Goal: Task Accomplishment & Management: Manage account settings

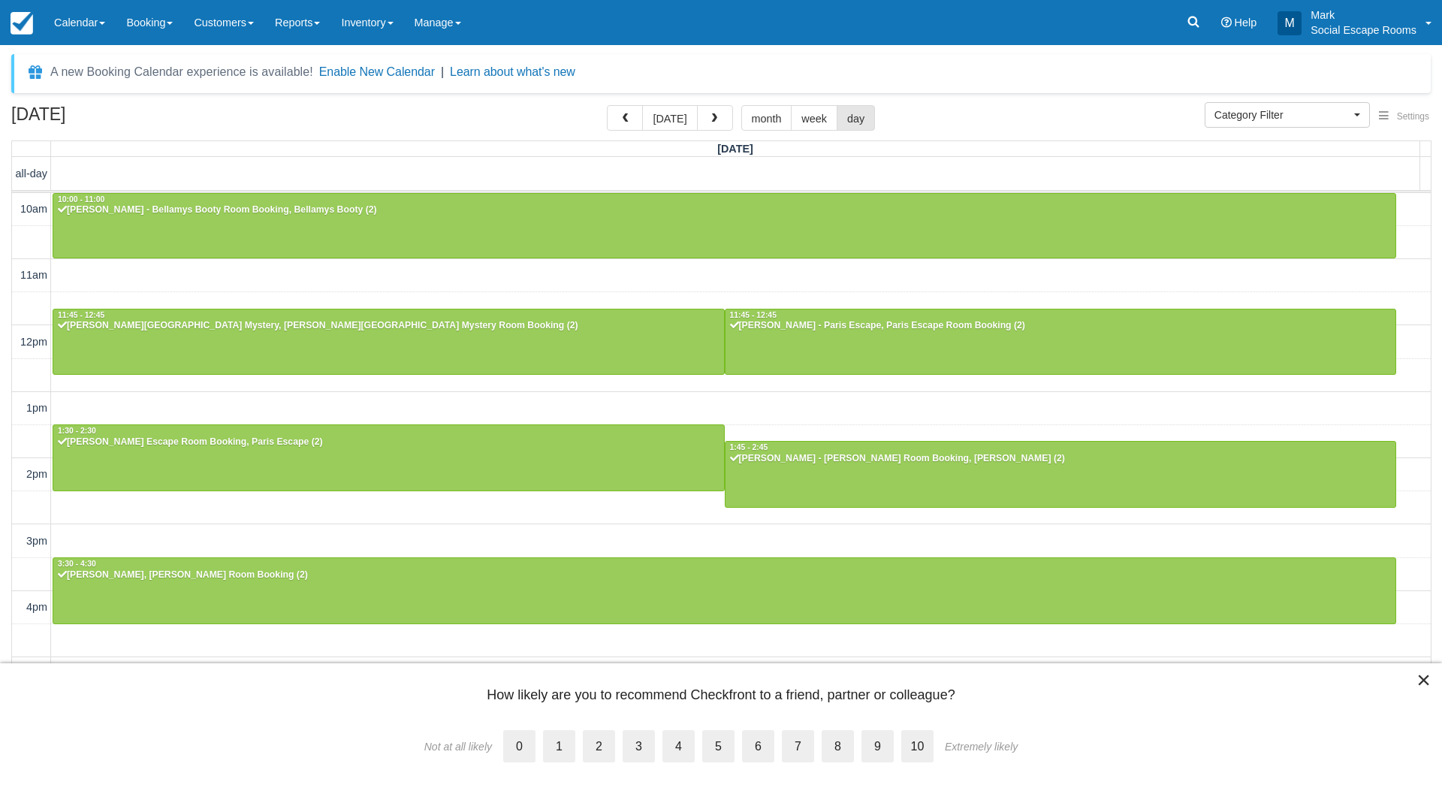
select select
click at [709, 118] on span "button" at bounding box center [714, 118] width 11 height 11
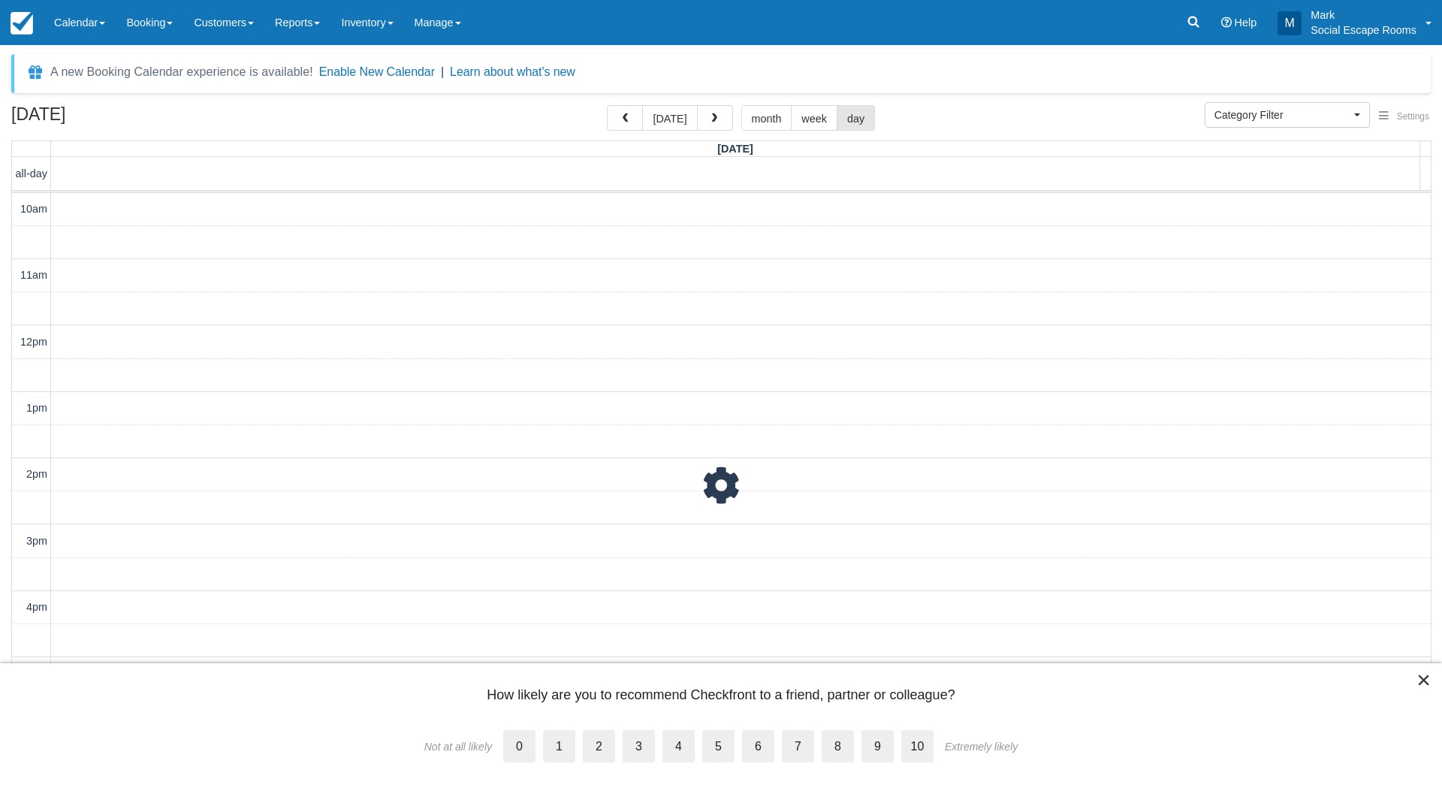
scroll to position [221, 0]
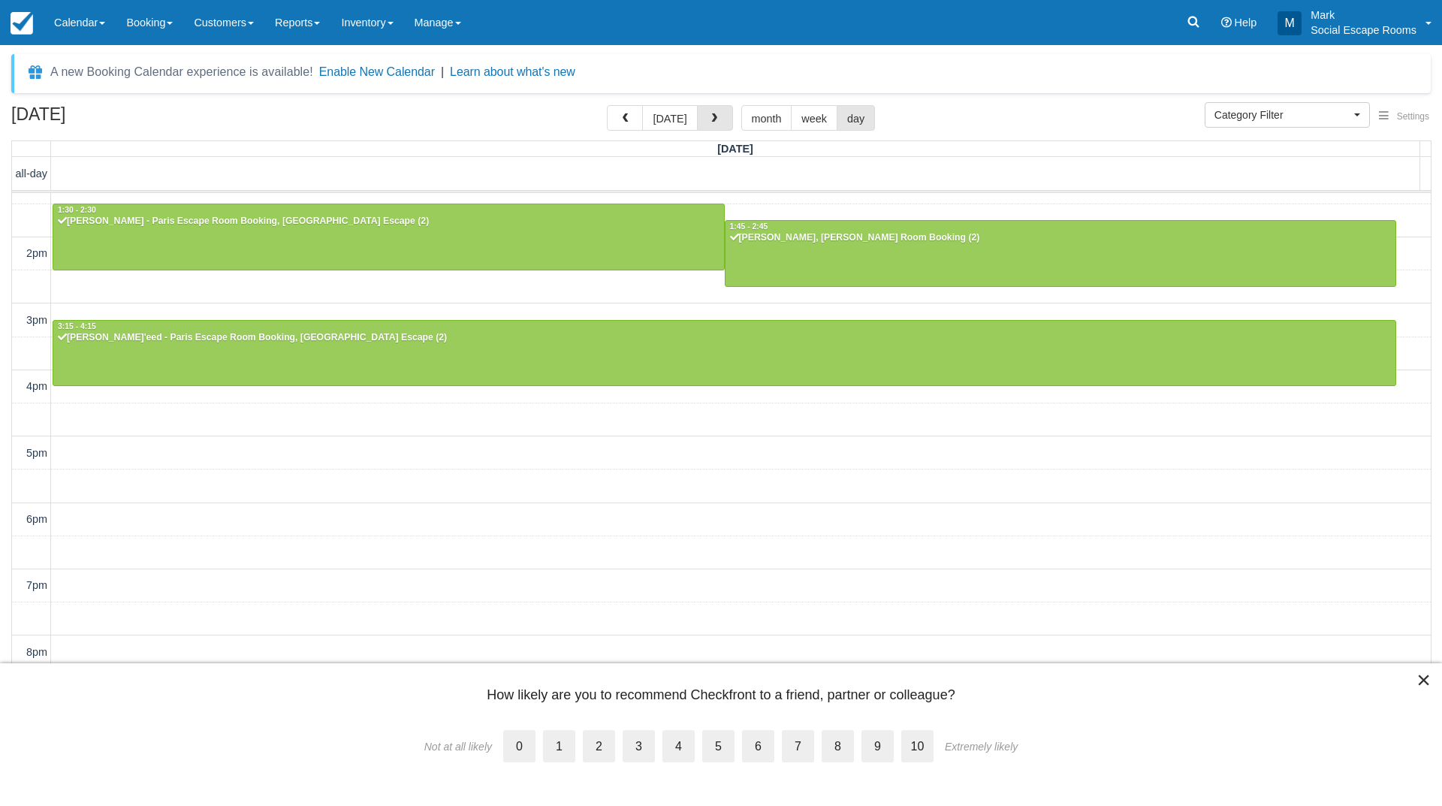
click at [709, 118] on span "button" at bounding box center [714, 118] width 11 height 11
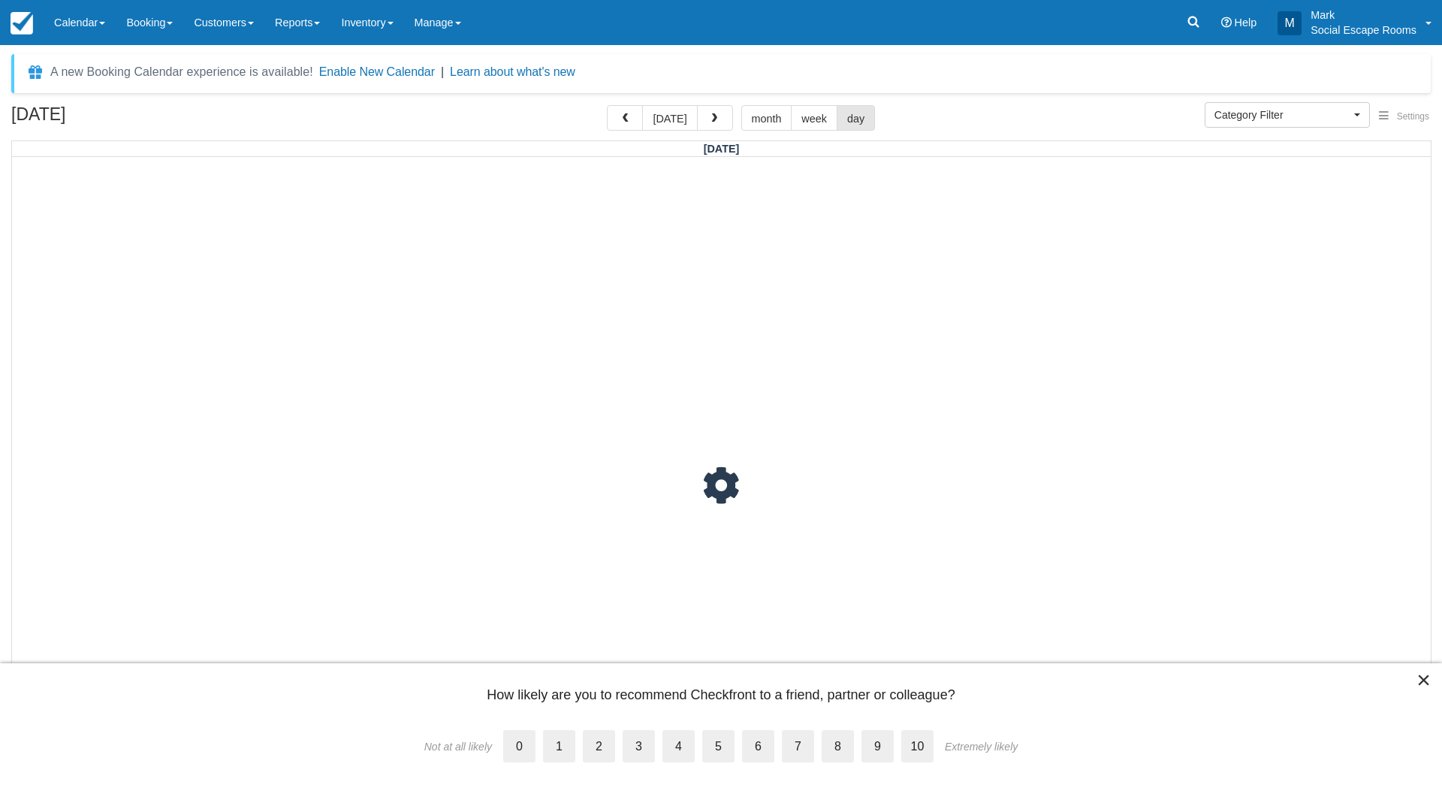
click at [709, 118] on span "button" at bounding box center [714, 118] width 11 height 11
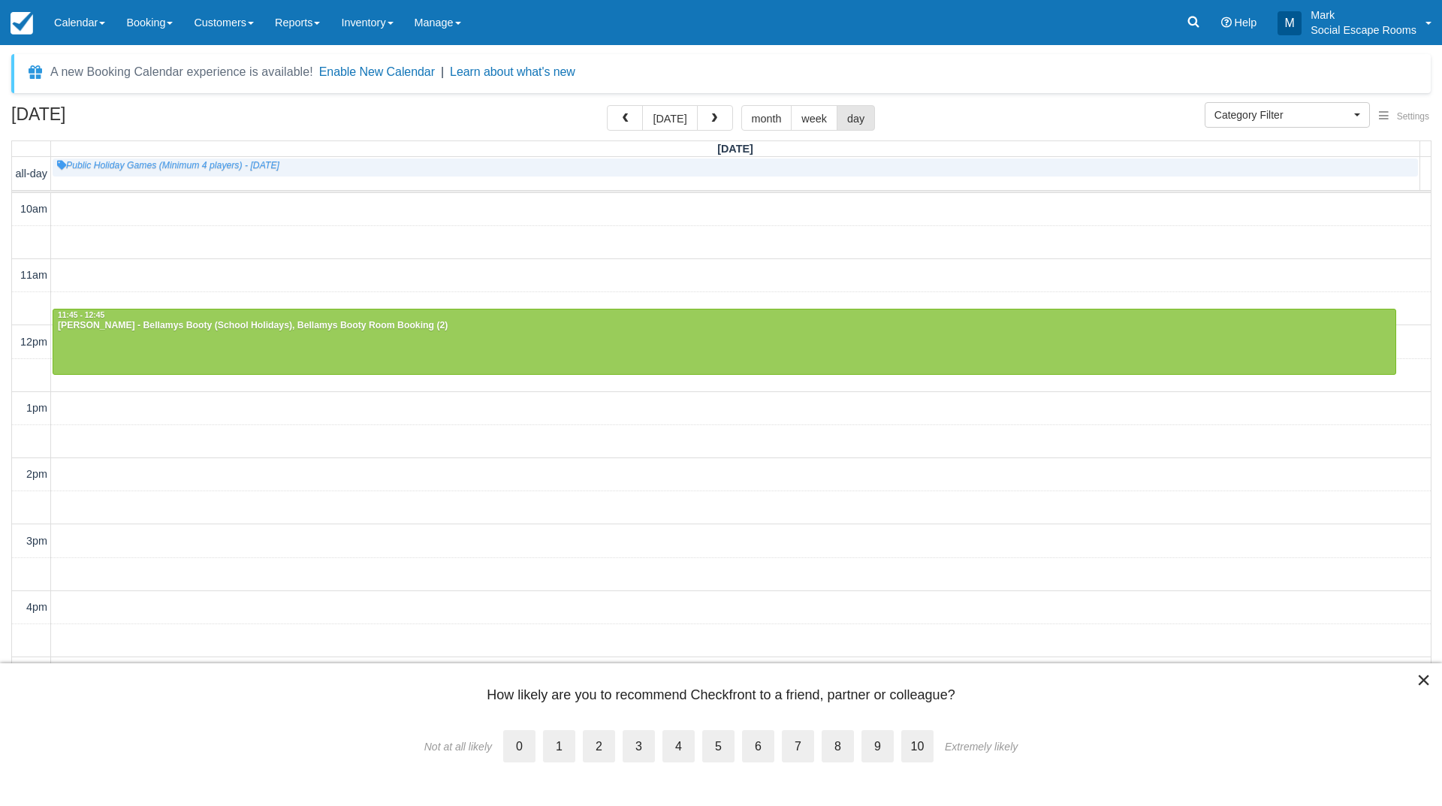
click at [709, 118] on span "button" at bounding box center [714, 118] width 11 height 11
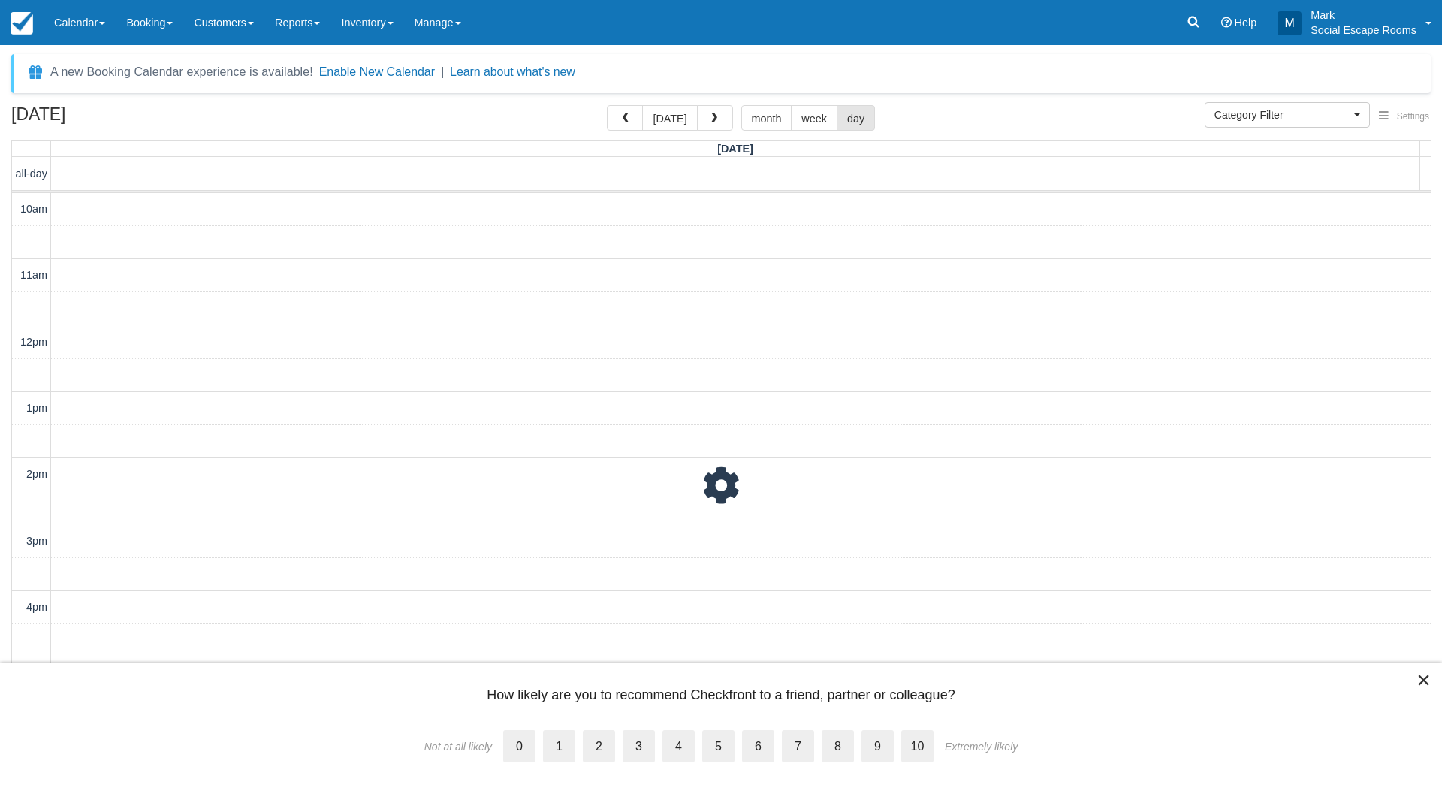
click at [709, 118] on span "button" at bounding box center [714, 118] width 11 height 11
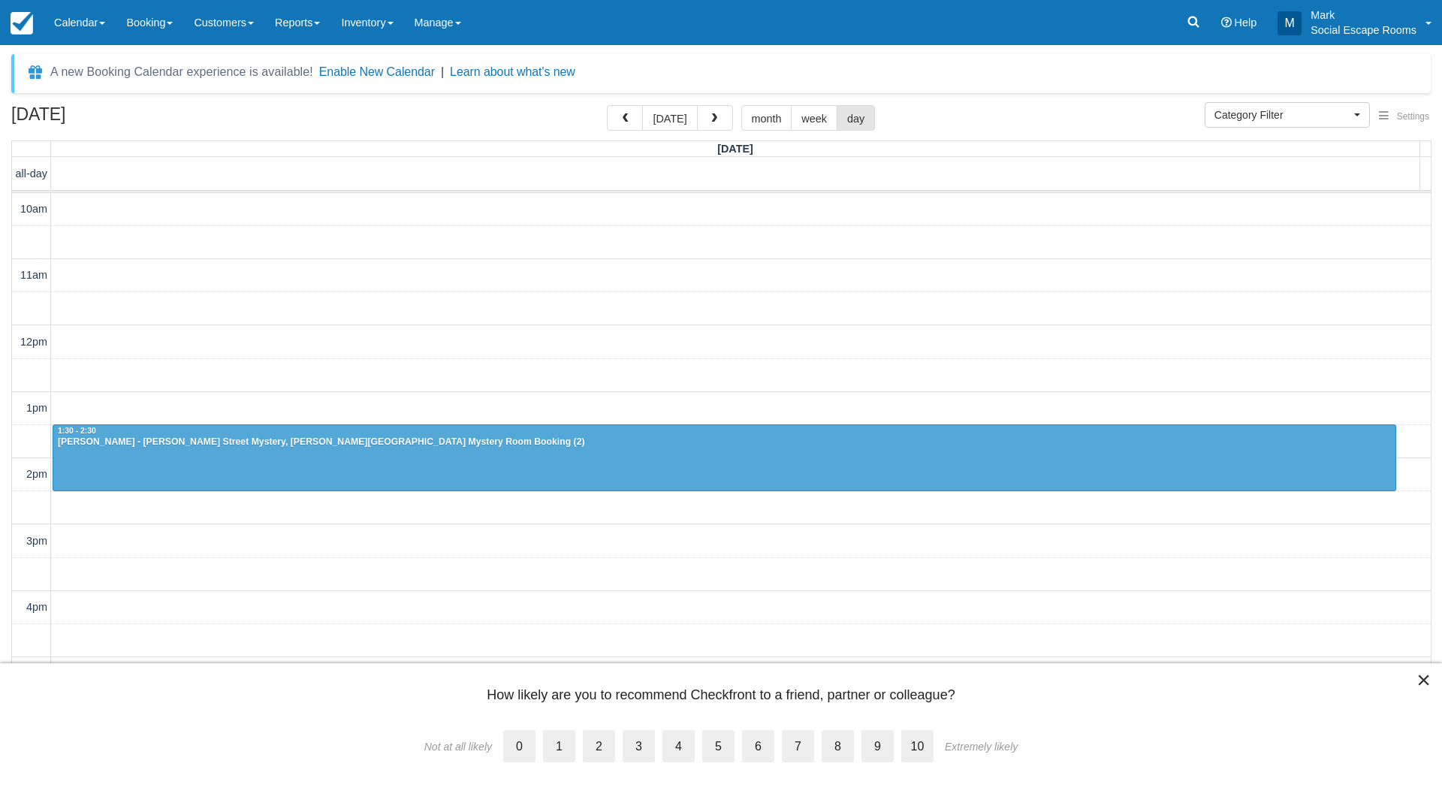
click at [709, 118] on span "button" at bounding box center [714, 118] width 11 height 11
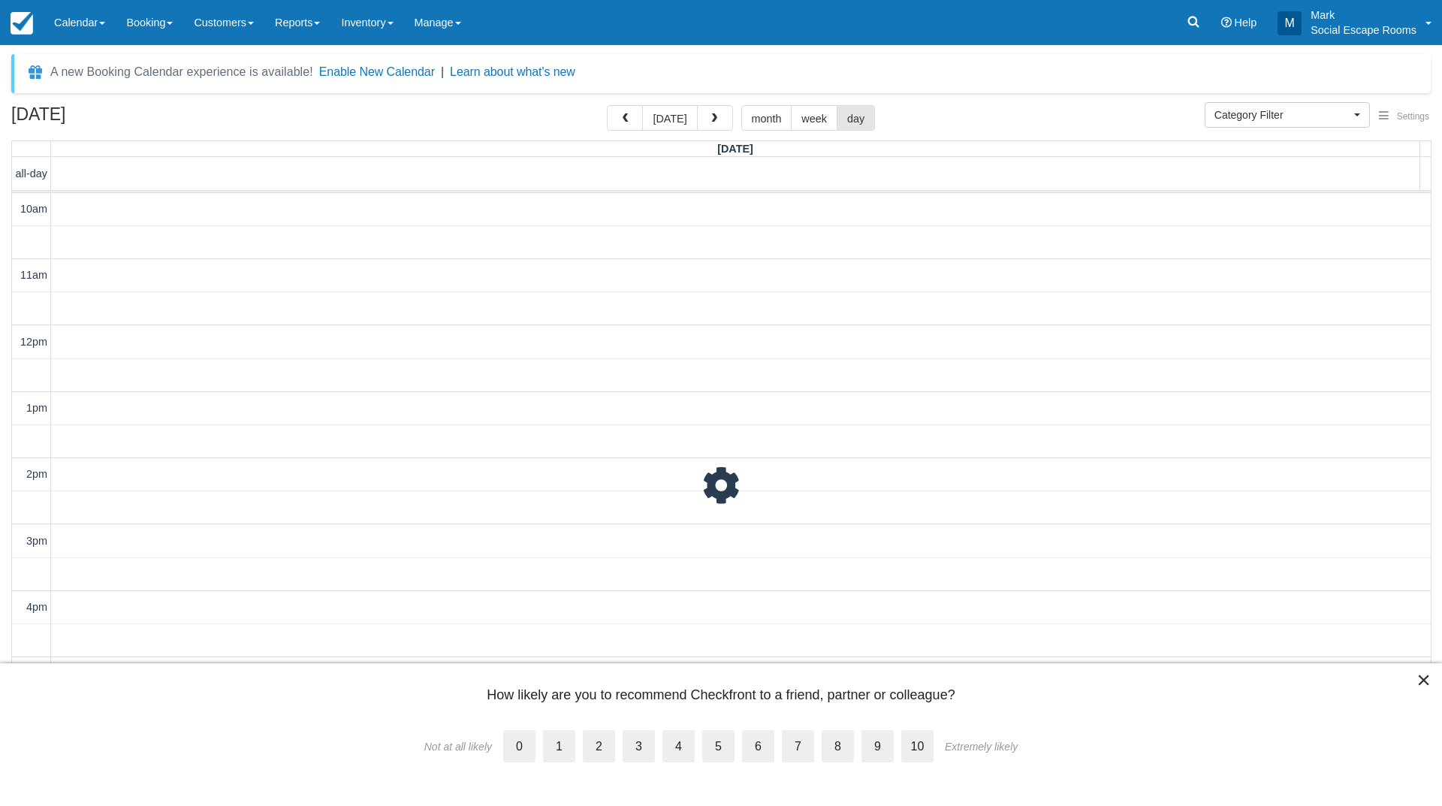
scroll to position [221, 0]
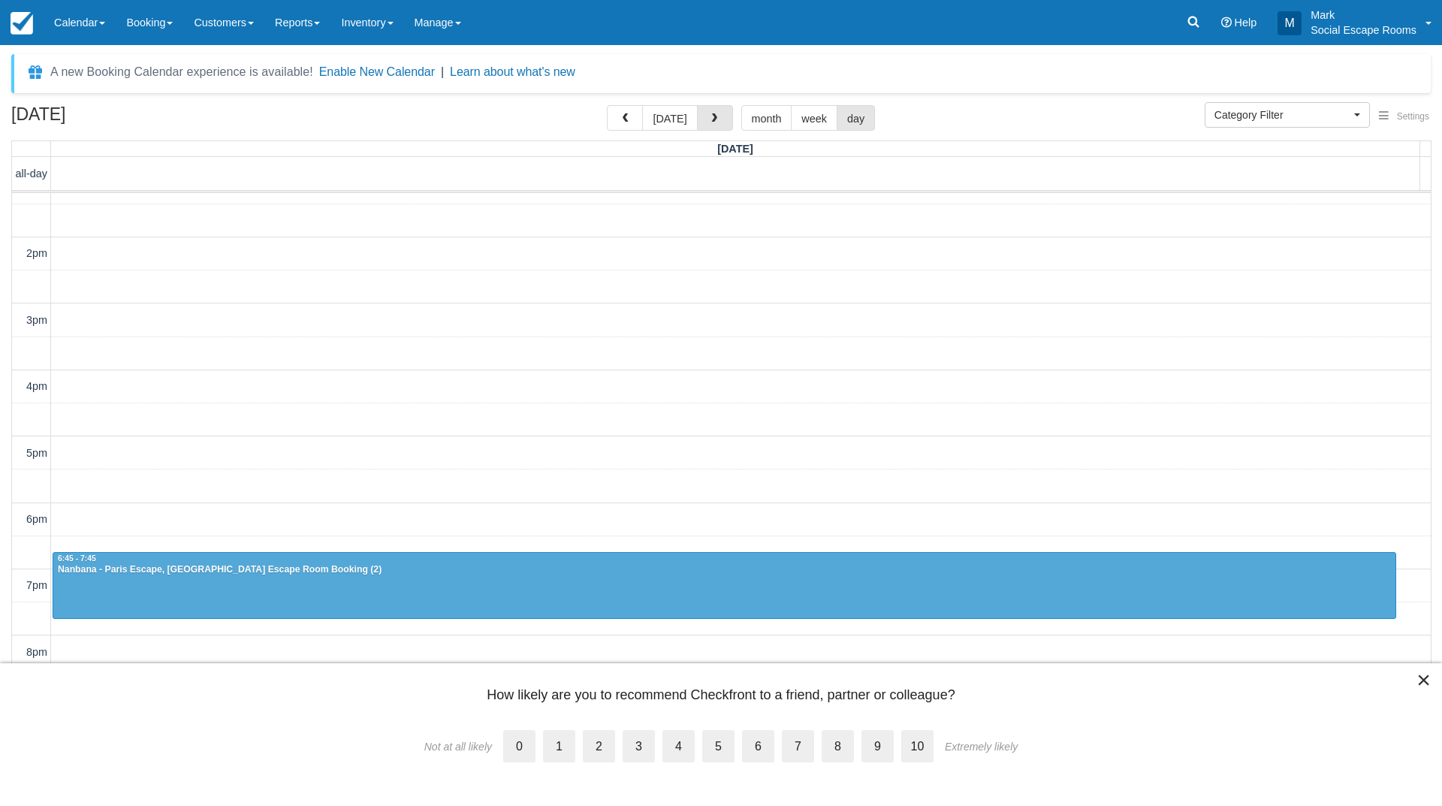
click at [709, 118] on span "button" at bounding box center [714, 118] width 11 height 11
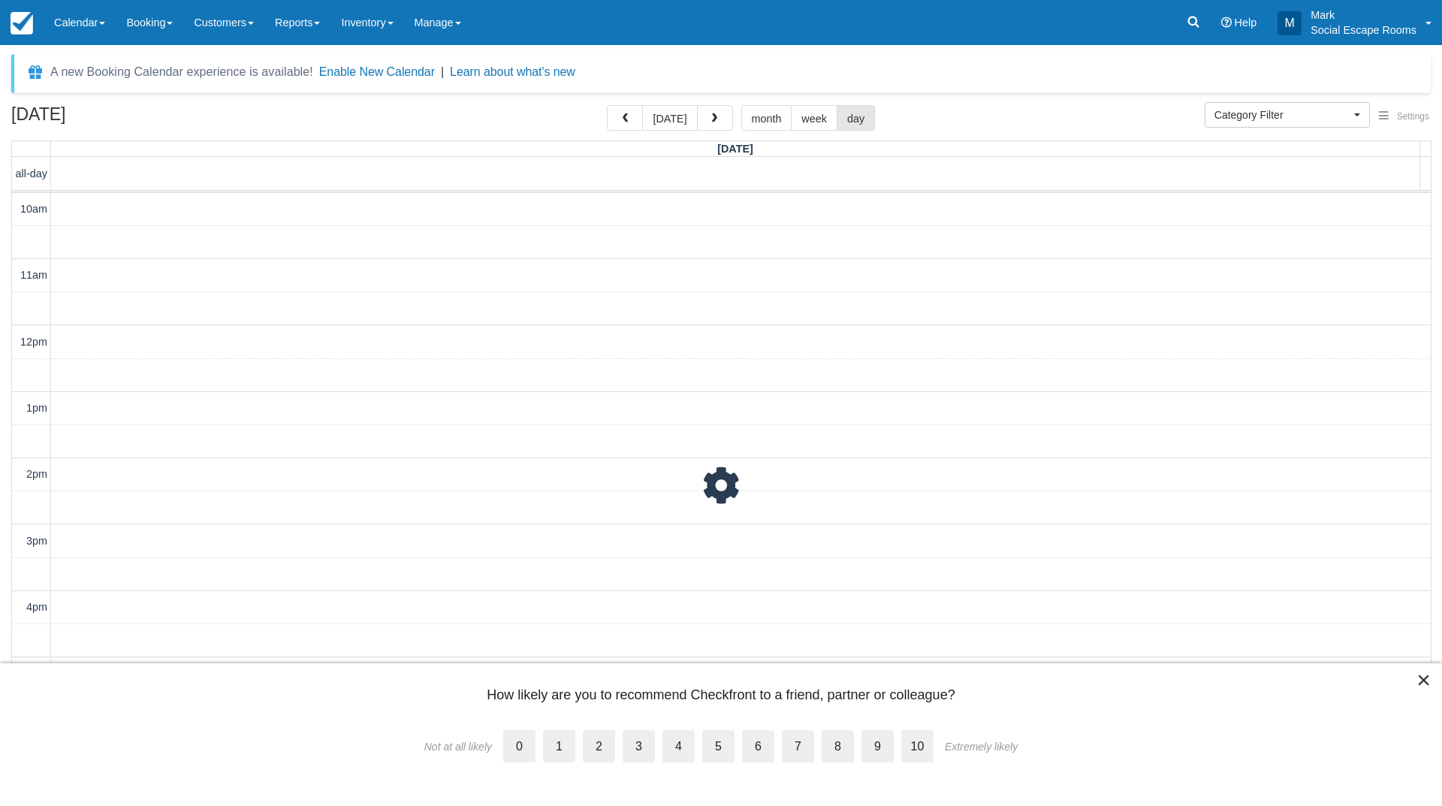
click at [709, 118] on span "button" at bounding box center [714, 118] width 11 height 11
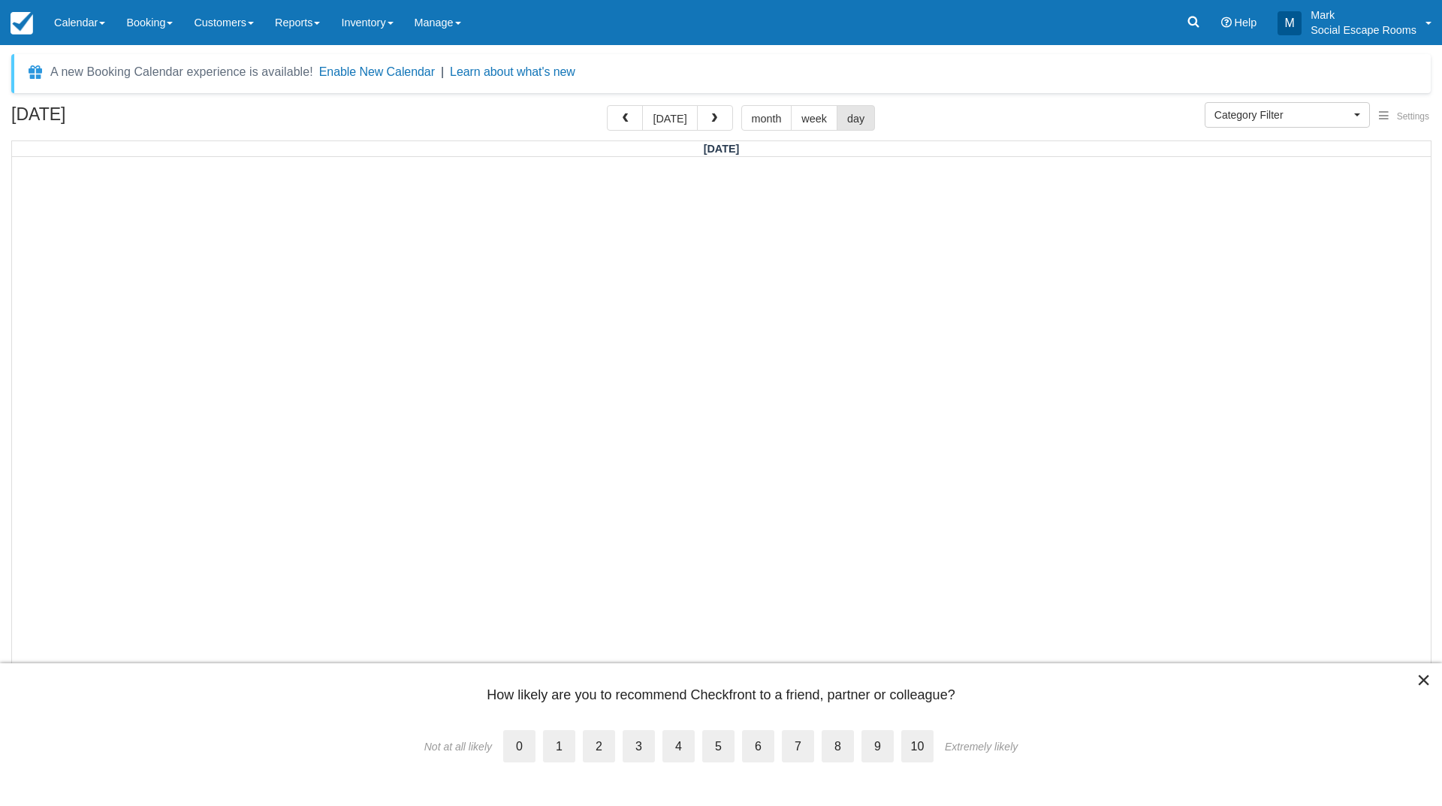
click at [709, 118] on span "button" at bounding box center [714, 118] width 11 height 11
click at [80, 29] on link "Calendar" at bounding box center [80, 22] width 72 height 45
click at [75, 207] on link "Day" at bounding box center [103, 205] width 119 height 32
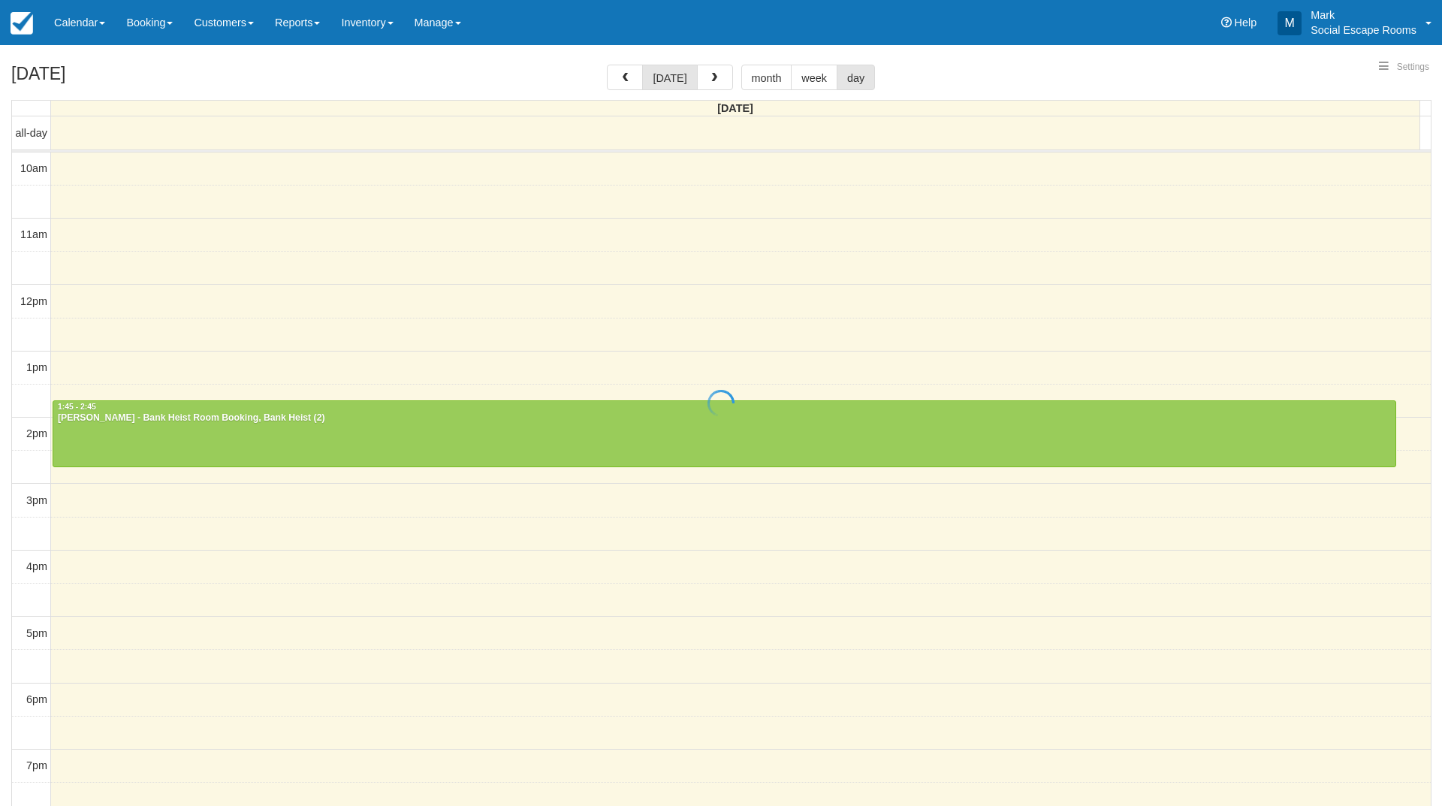
select select
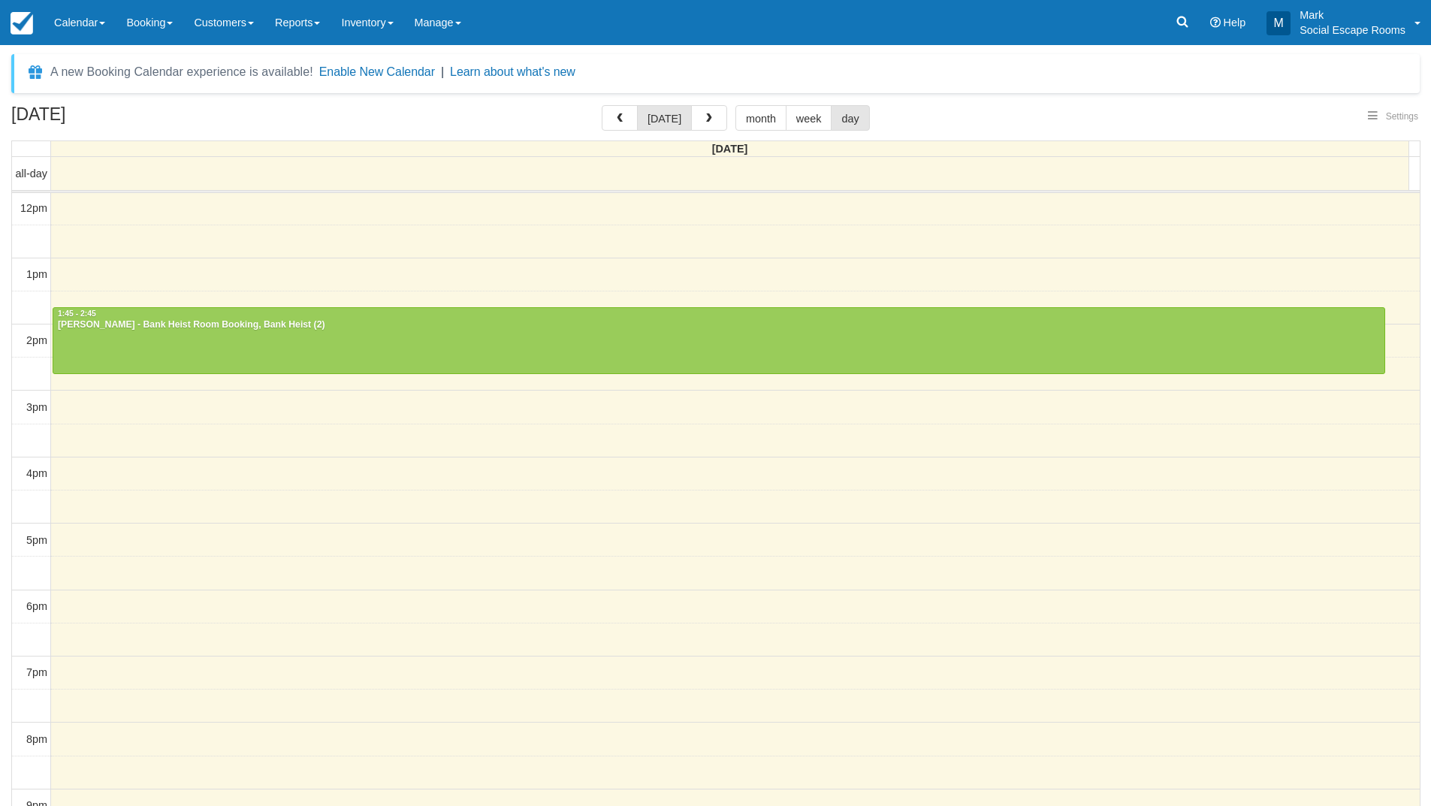
select select
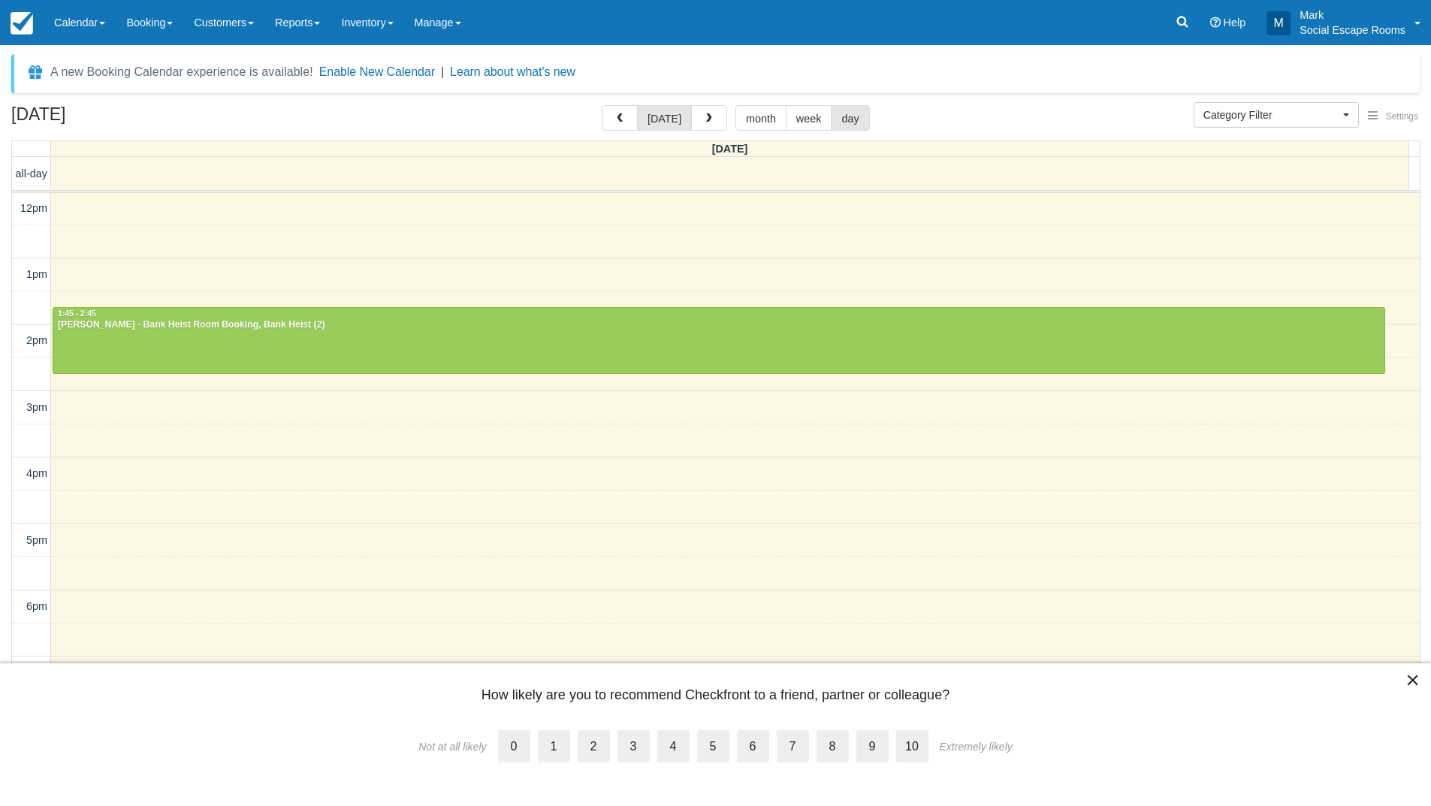
scroll to position [0, 0]
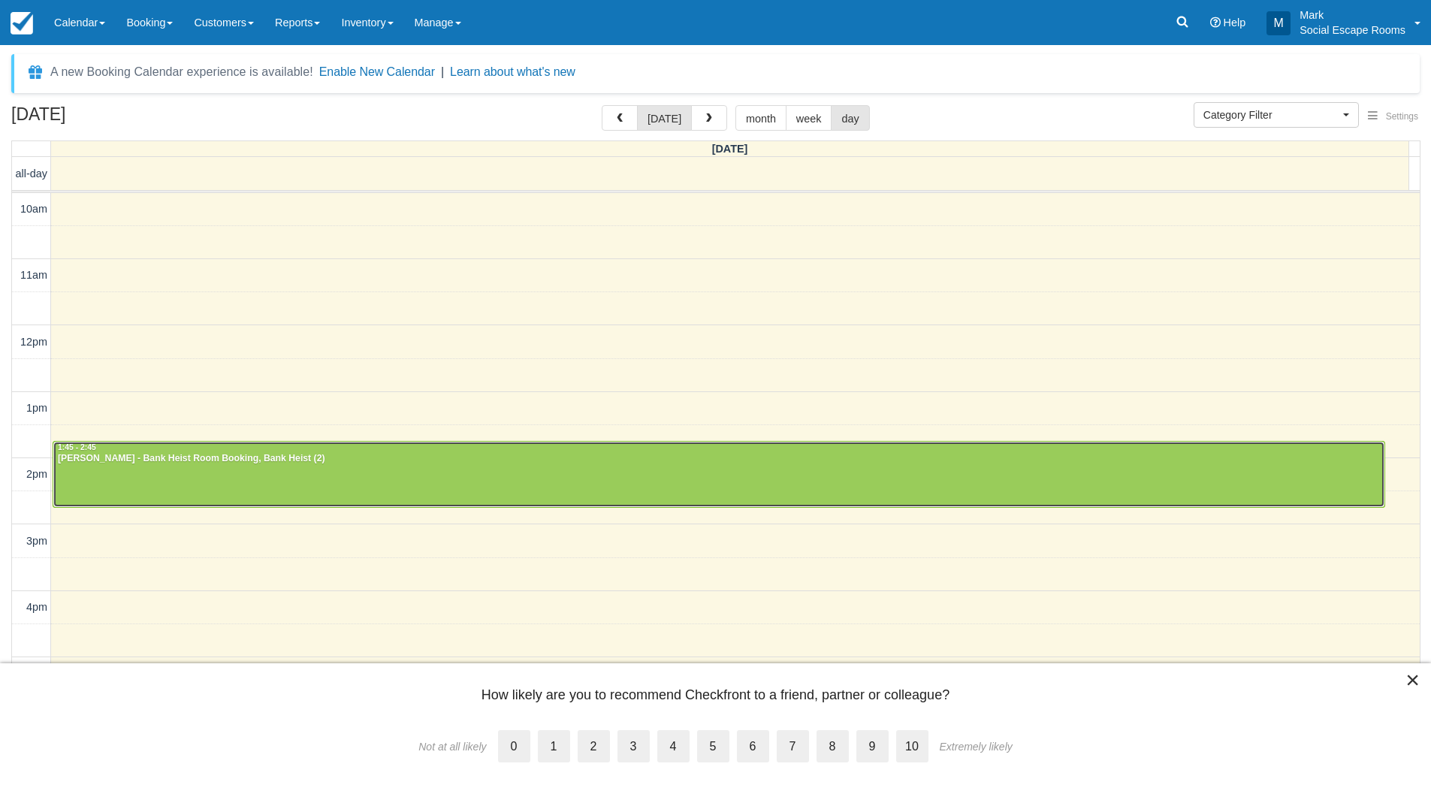
click at [147, 469] on div at bounding box center [718, 474] width 1331 height 65
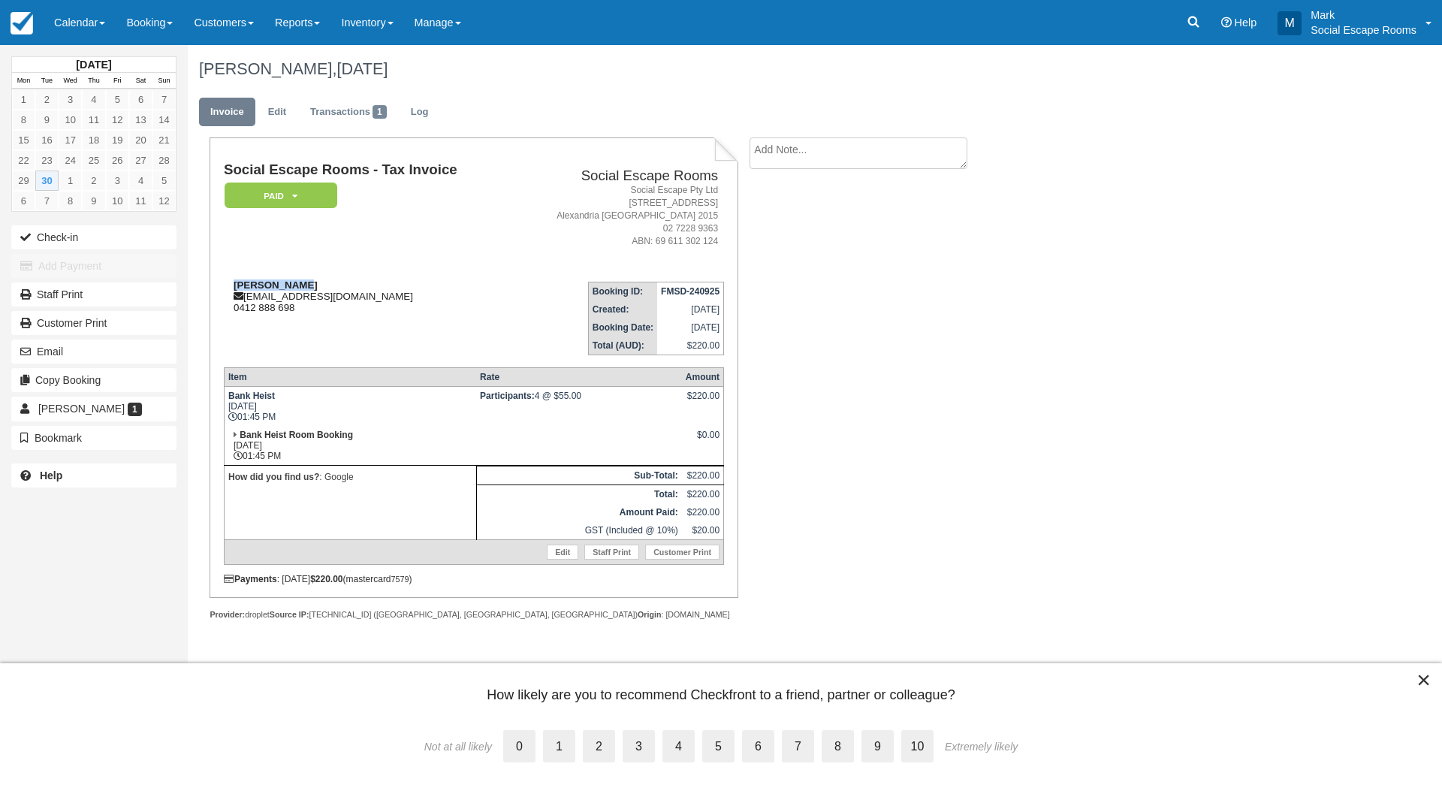
drag, startPoint x: 292, startPoint y: 282, endPoint x: 231, endPoint y: 285, distance: 61.0
click at [231, 285] on div "Eric Tjetjep xces1@hotmail.com 0412 888 698" at bounding box center [367, 296] width 287 height 34
copy strong "Eric Tjetjep"
click at [72, 19] on link "Calendar" at bounding box center [80, 22] width 72 height 45
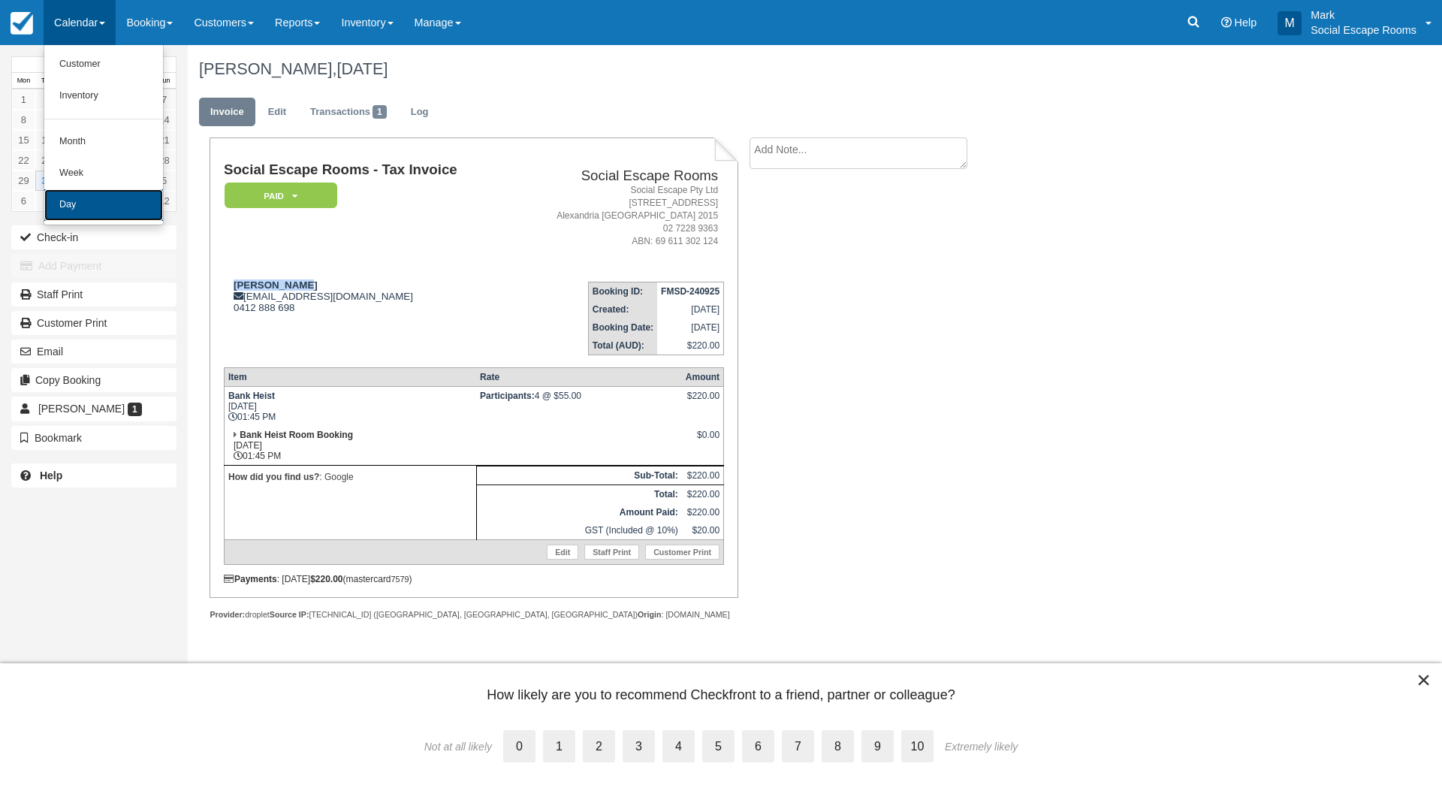
click at [80, 202] on link "Day" at bounding box center [103, 205] width 119 height 32
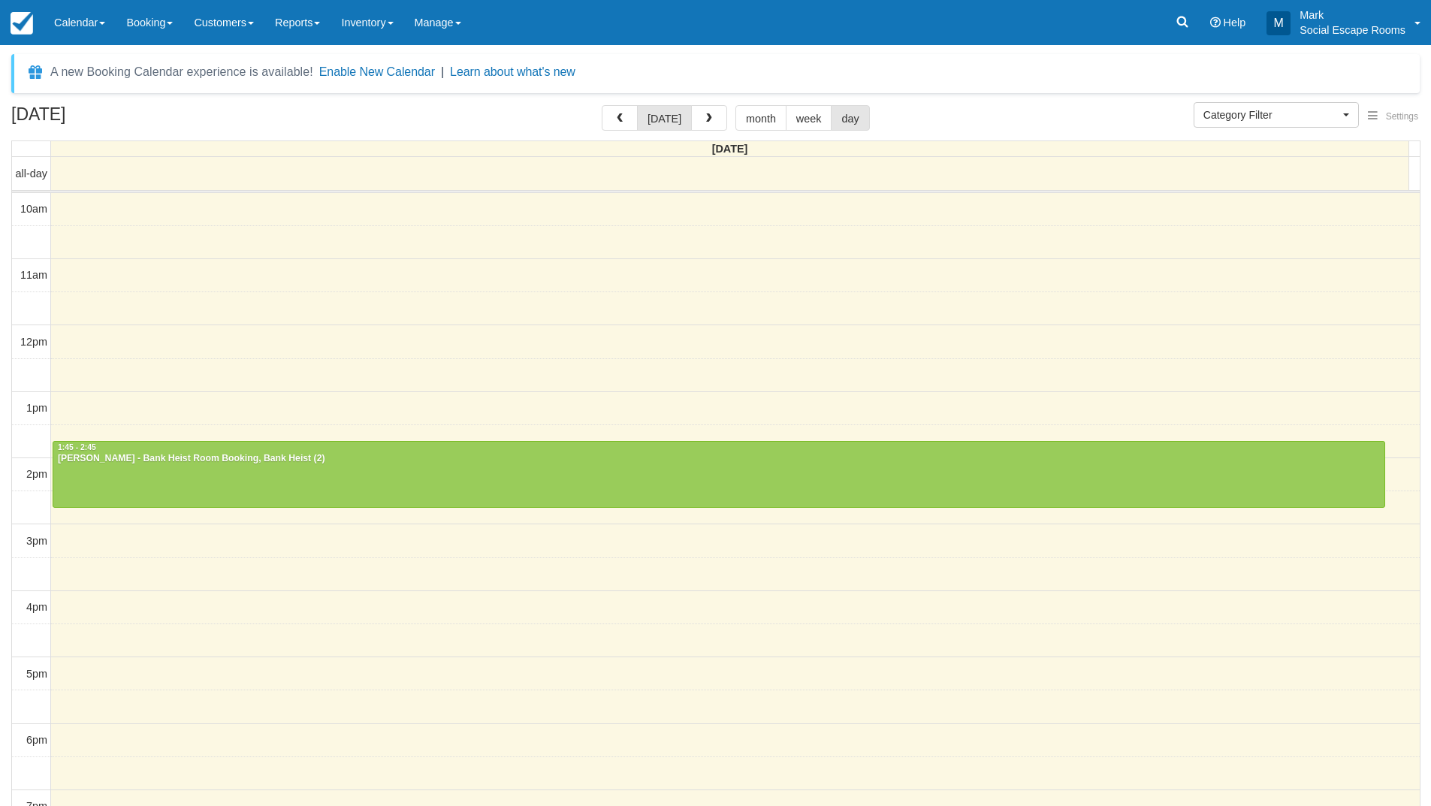
select select
